Goal: Task Accomplishment & Management: Manage account settings

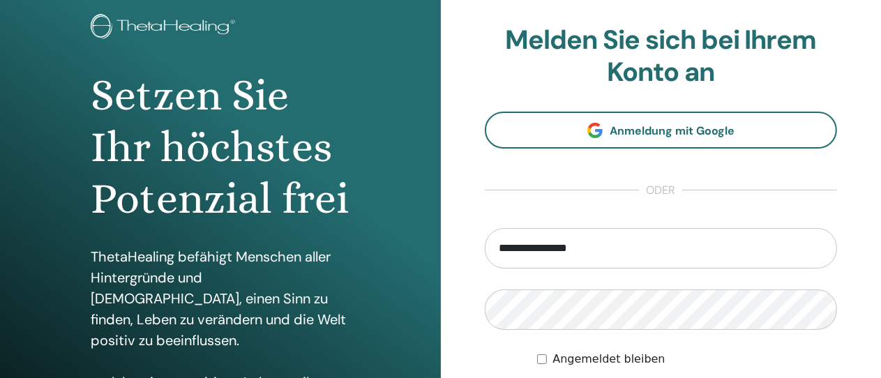
scroll to position [84, 0]
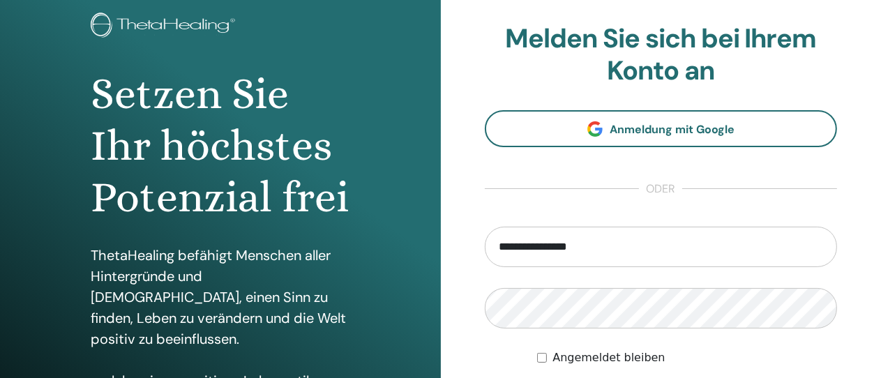
type input "**********"
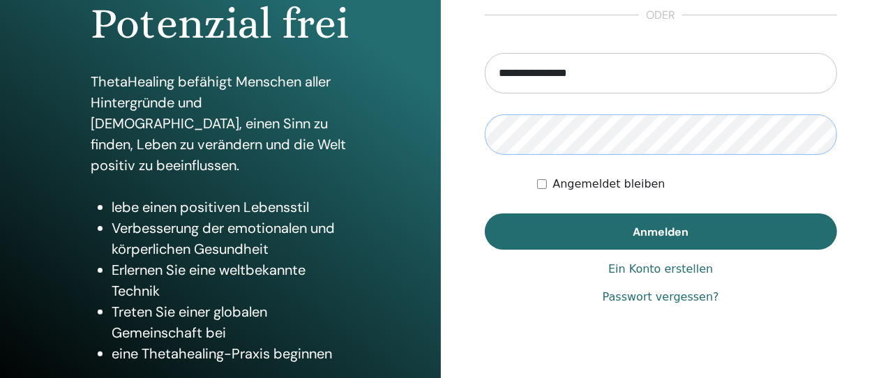
scroll to position [257, 0]
click at [485, 214] on button "Anmelden" at bounding box center [661, 232] width 353 height 36
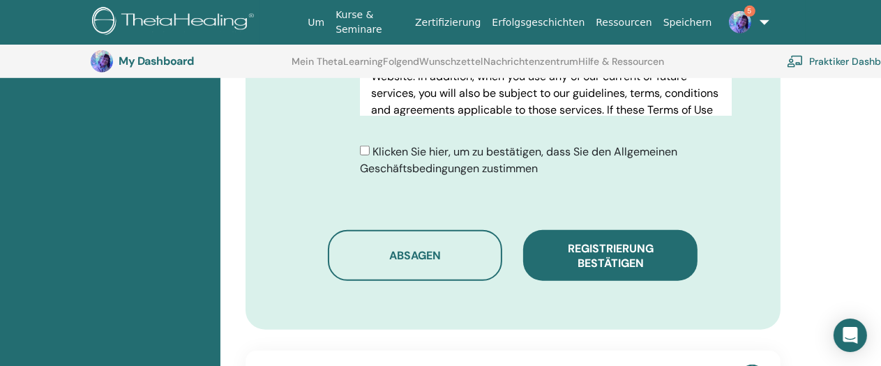
scroll to position [841, 0]
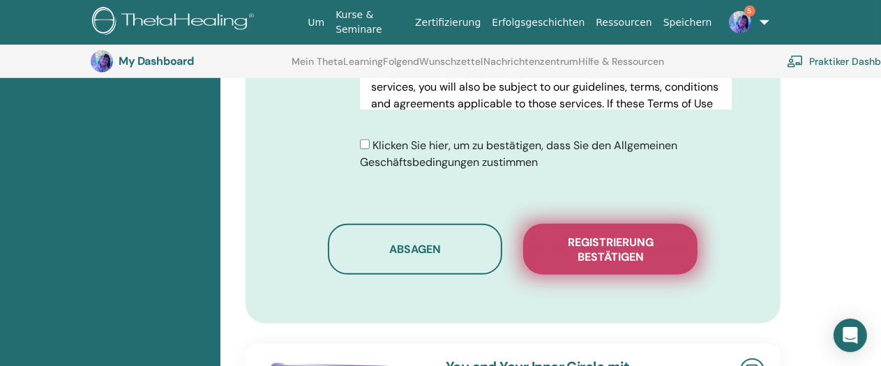
click at [610, 235] on span "Registrierung bestätigen" at bounding box center [611, 249] width 140 height 29
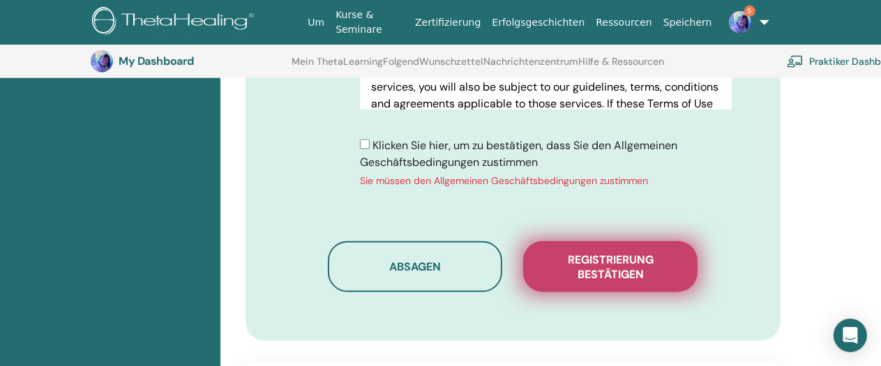
click at [561, 253] on span "Registrierung bestätigen" at bounding box center [611, 267] width 140 height 29
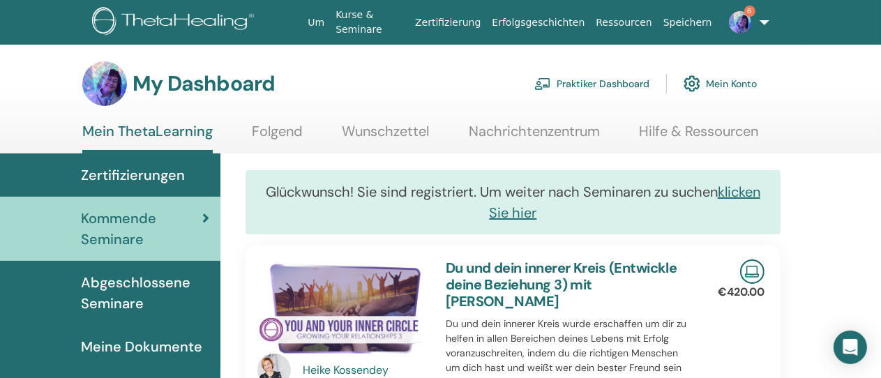
click at [731, 26] on img at bounding box center [740, 22] width 22 height 22
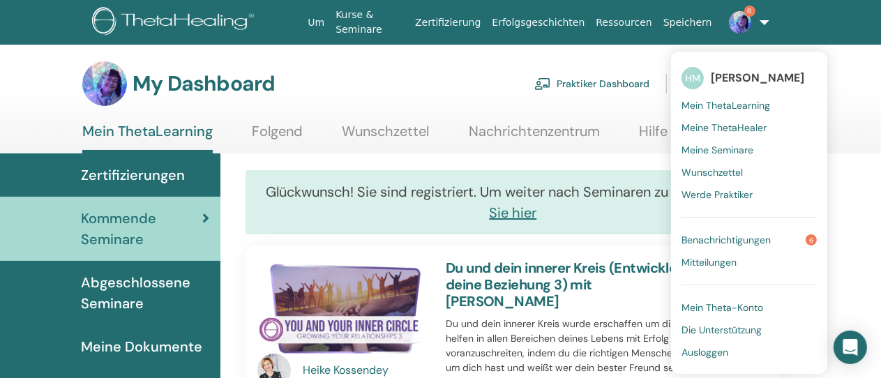
click at [695, 234] on span "Benachrichtigungen" at bounding box center [726, 240] width 89 height 13
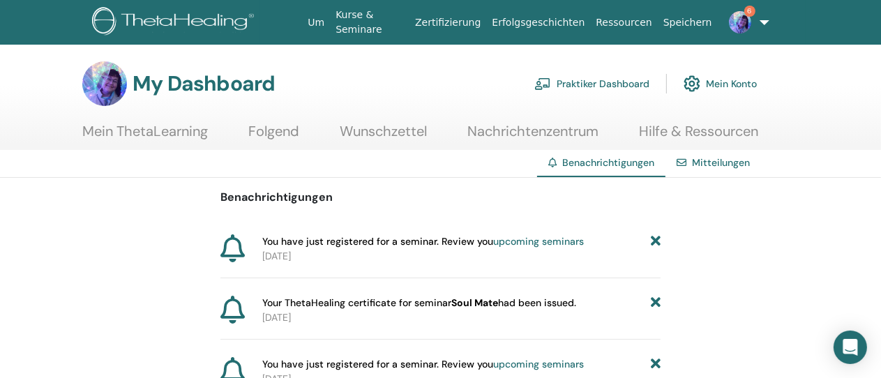
click at [756, 29] on link "6" at bounding box center [741, 22] width 46 height 45
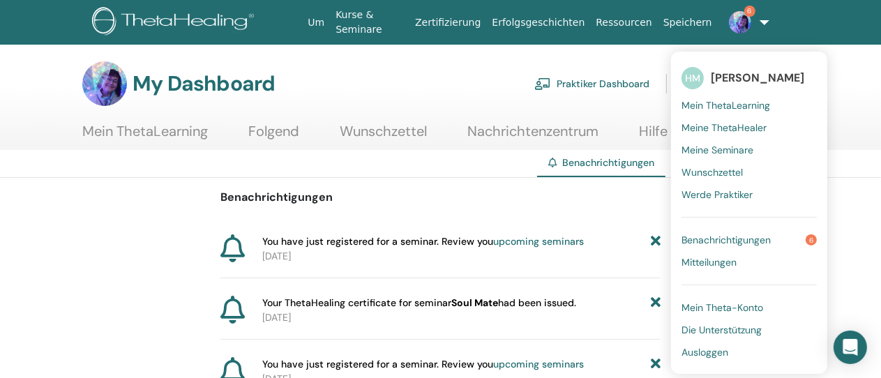
click at [682, 354] on span "Ausloggen" at bounding box center [705, 352] width 47 height 13
